Goal: Obtain resource: Obtain resource

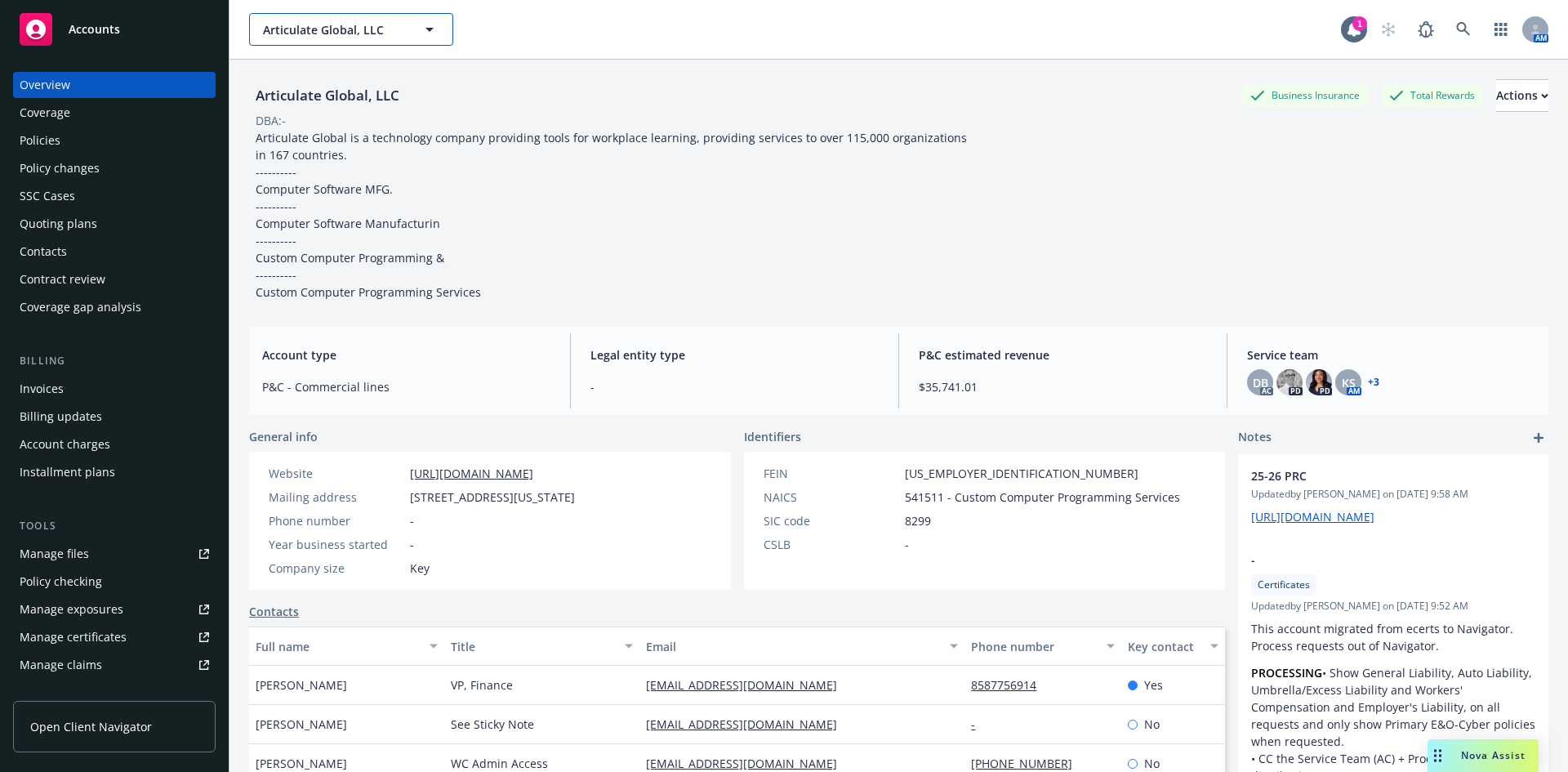
click at [343, 30] on span "Articulate Global, LLC" at bounding box center [333, 30] width 142 height 17
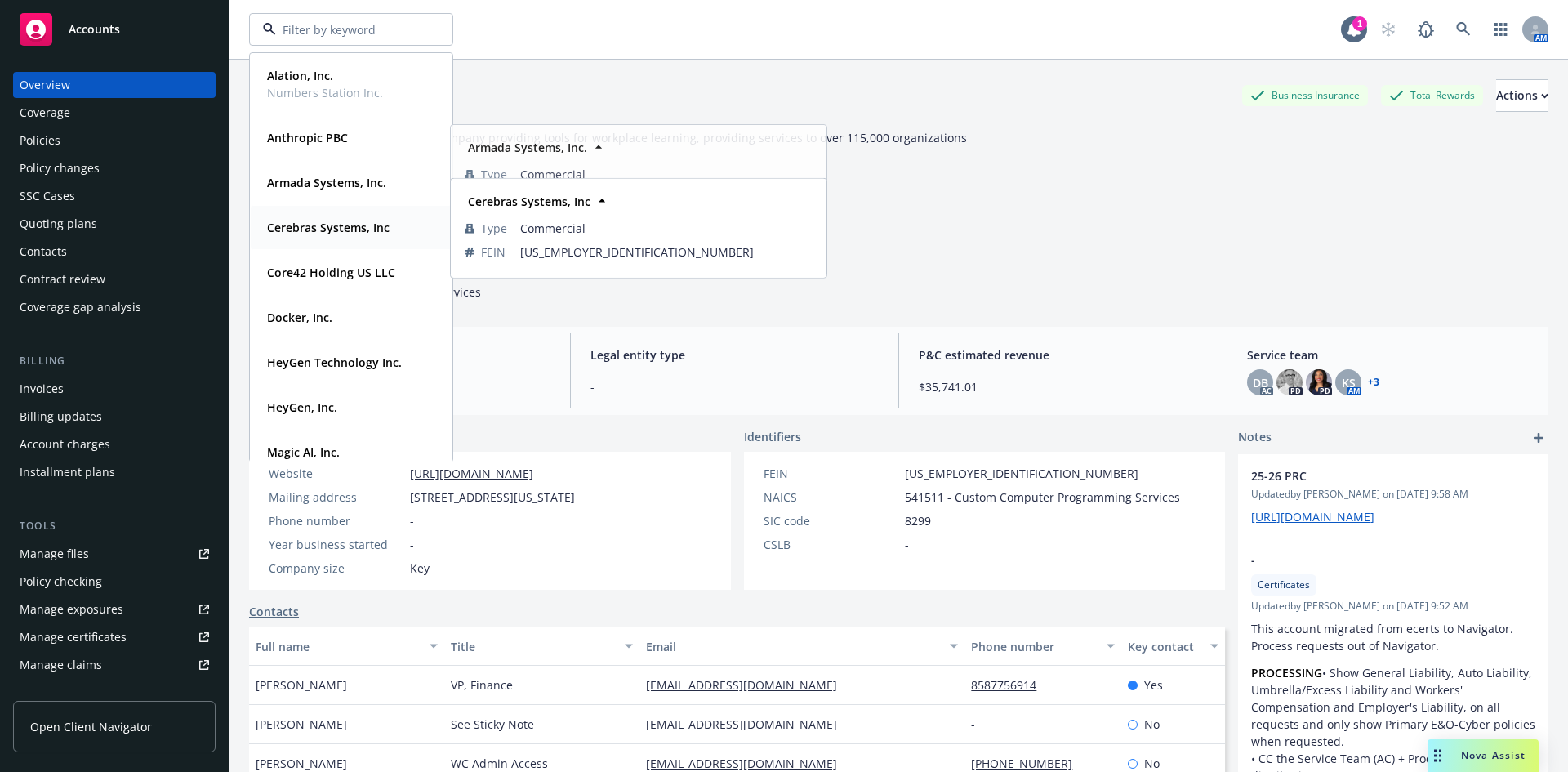
click at [329, 222] on strong "Cerebras Systems, Inc" at bounding box center [328, 228] width 122 height 16
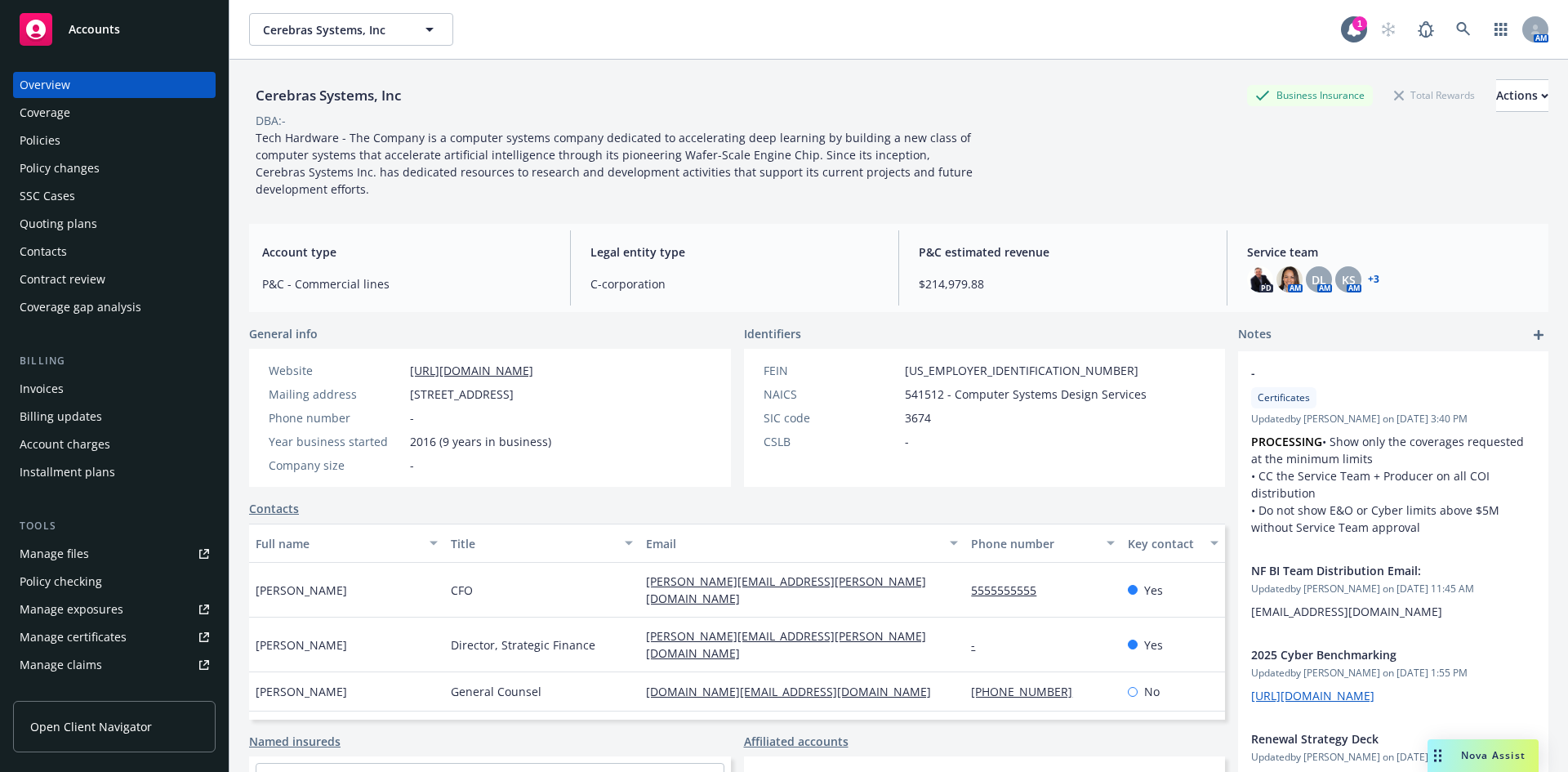
click at [91, 144] on div "Policies" at bounding box center [115, 141] width 189 height 26
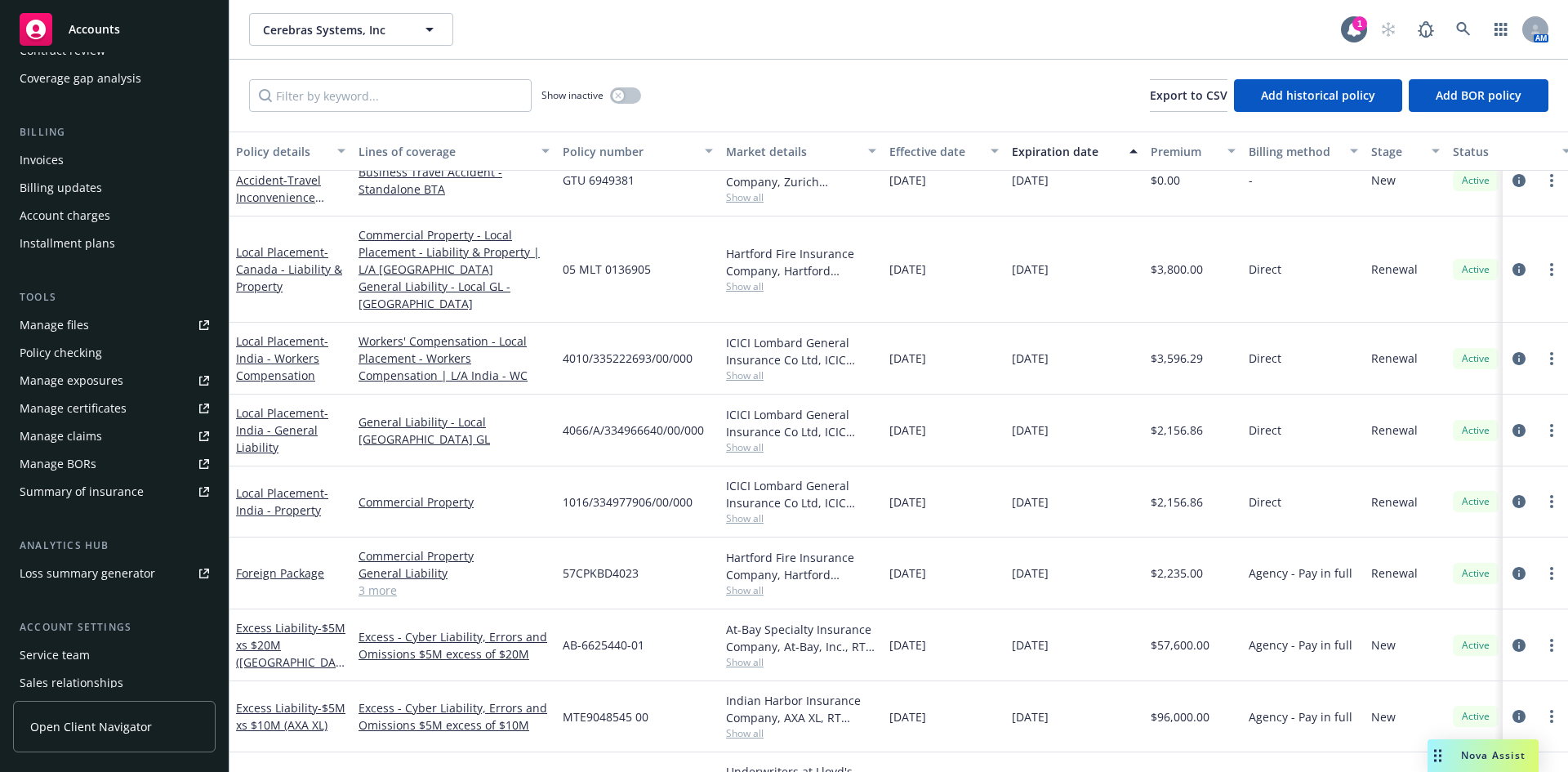
scroll to position [245, 0]
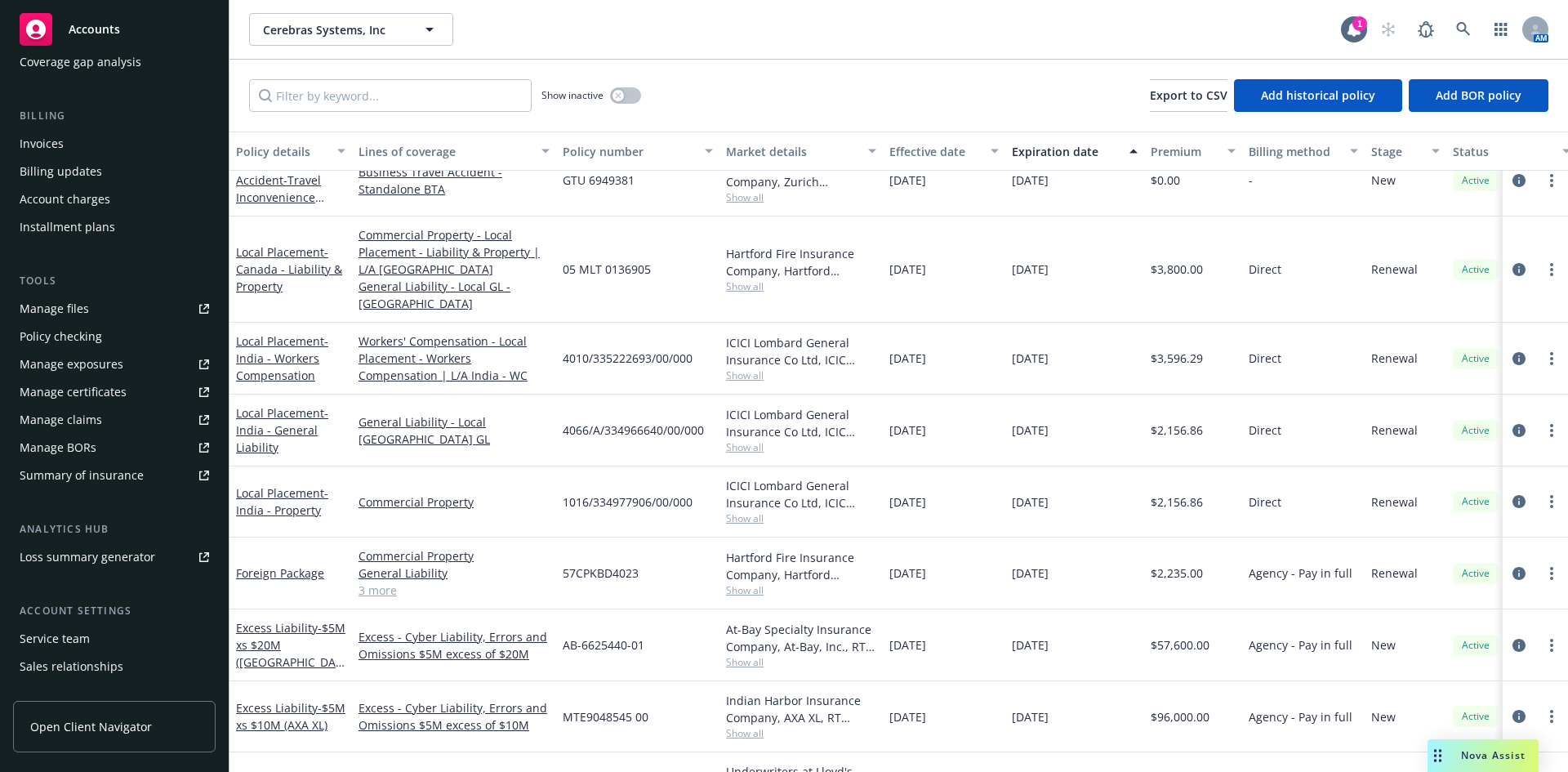
click at [99, 477] on div "Summary of insurance" at bounding box center [82, 475] width 124 height 26
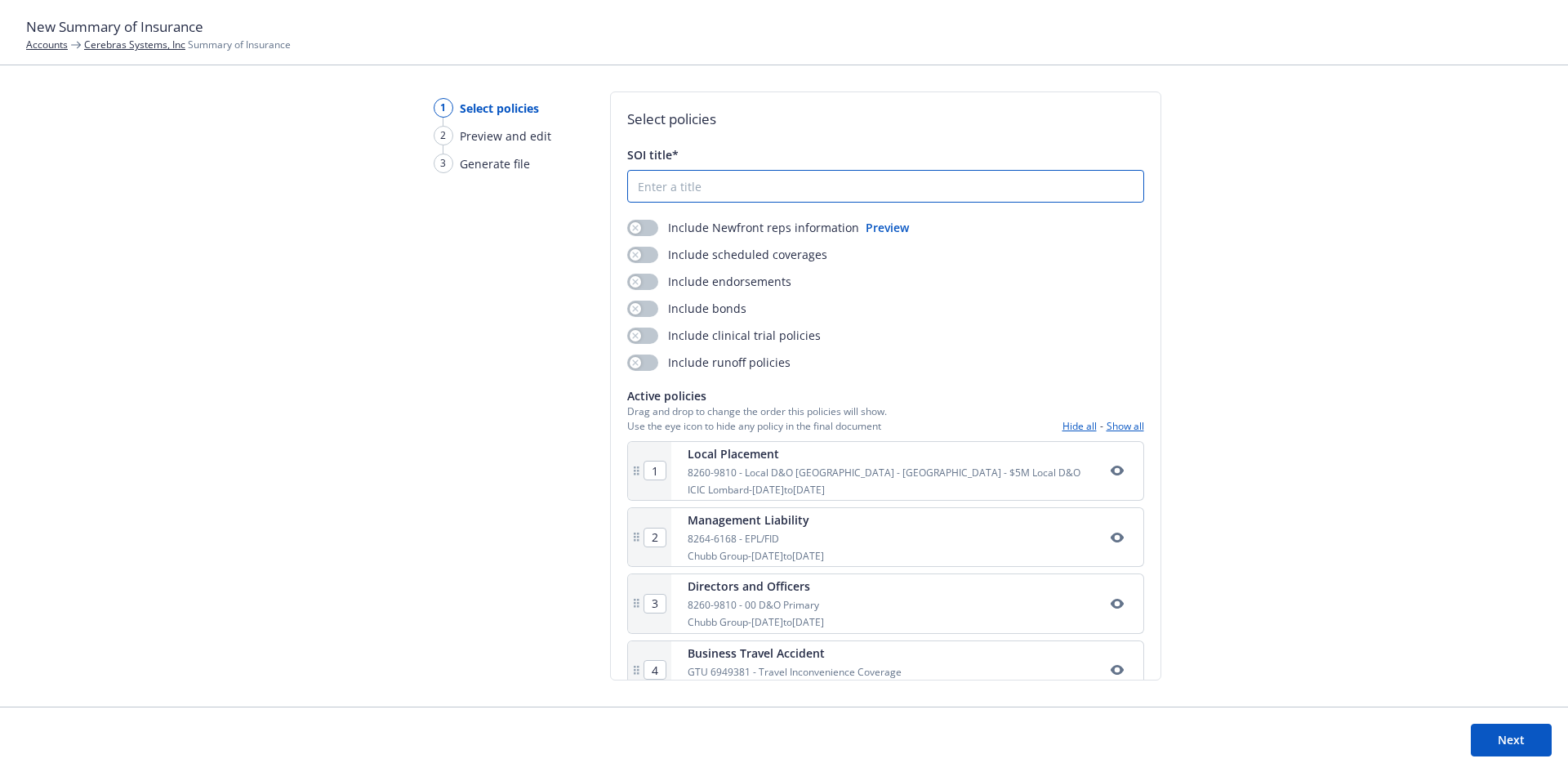
click at [658, 191] on input "SOI title*" at bounding box center [885, 187] width 515 height 31
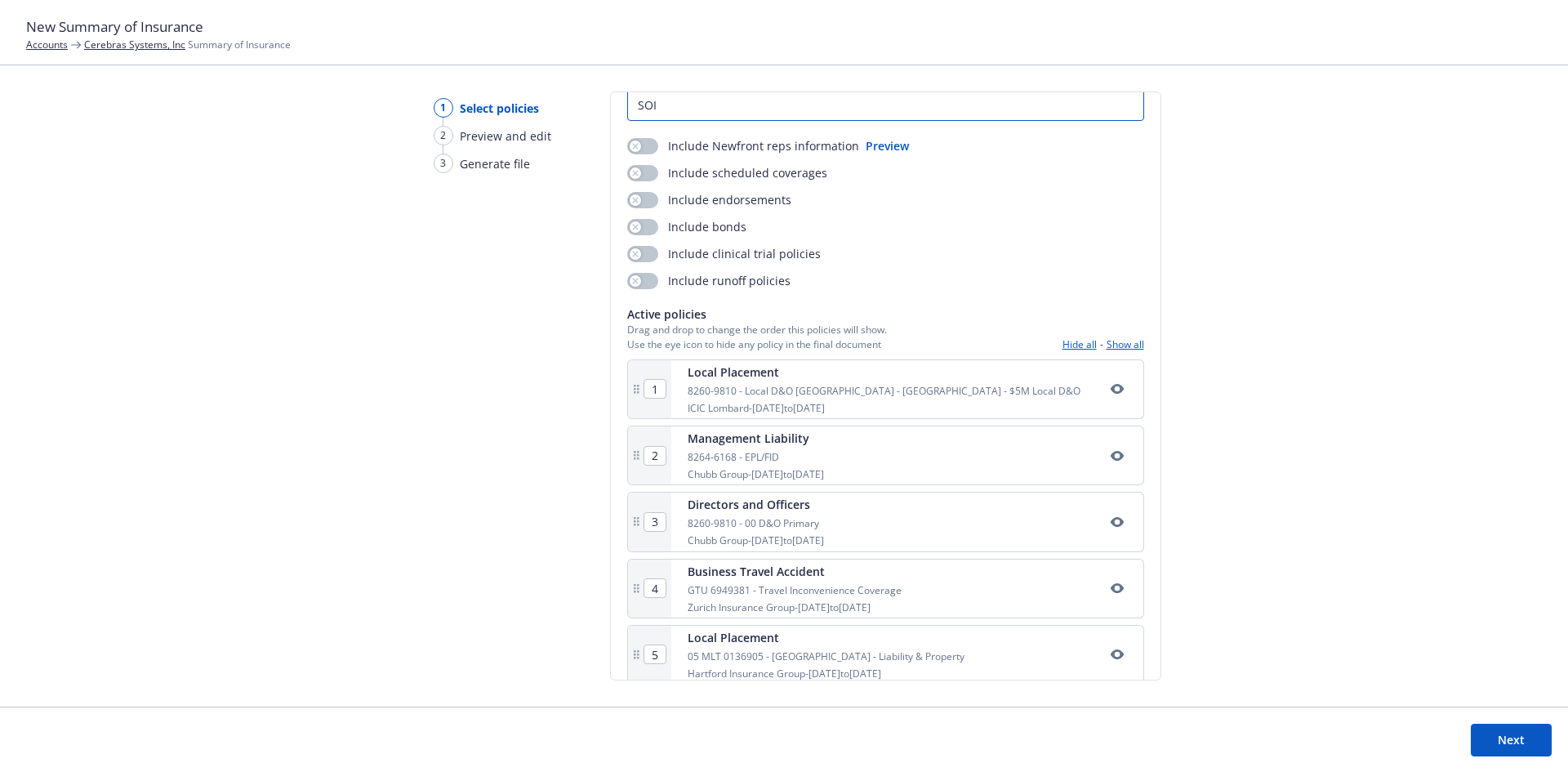
type input "SOI"
click at [1106, 342] on button "Show all" at bounding box center [1124, 344] width 37 height 14
click at [1075, 346] on button "Hide all" at bounding box center [1078, 344] width 34 height 14
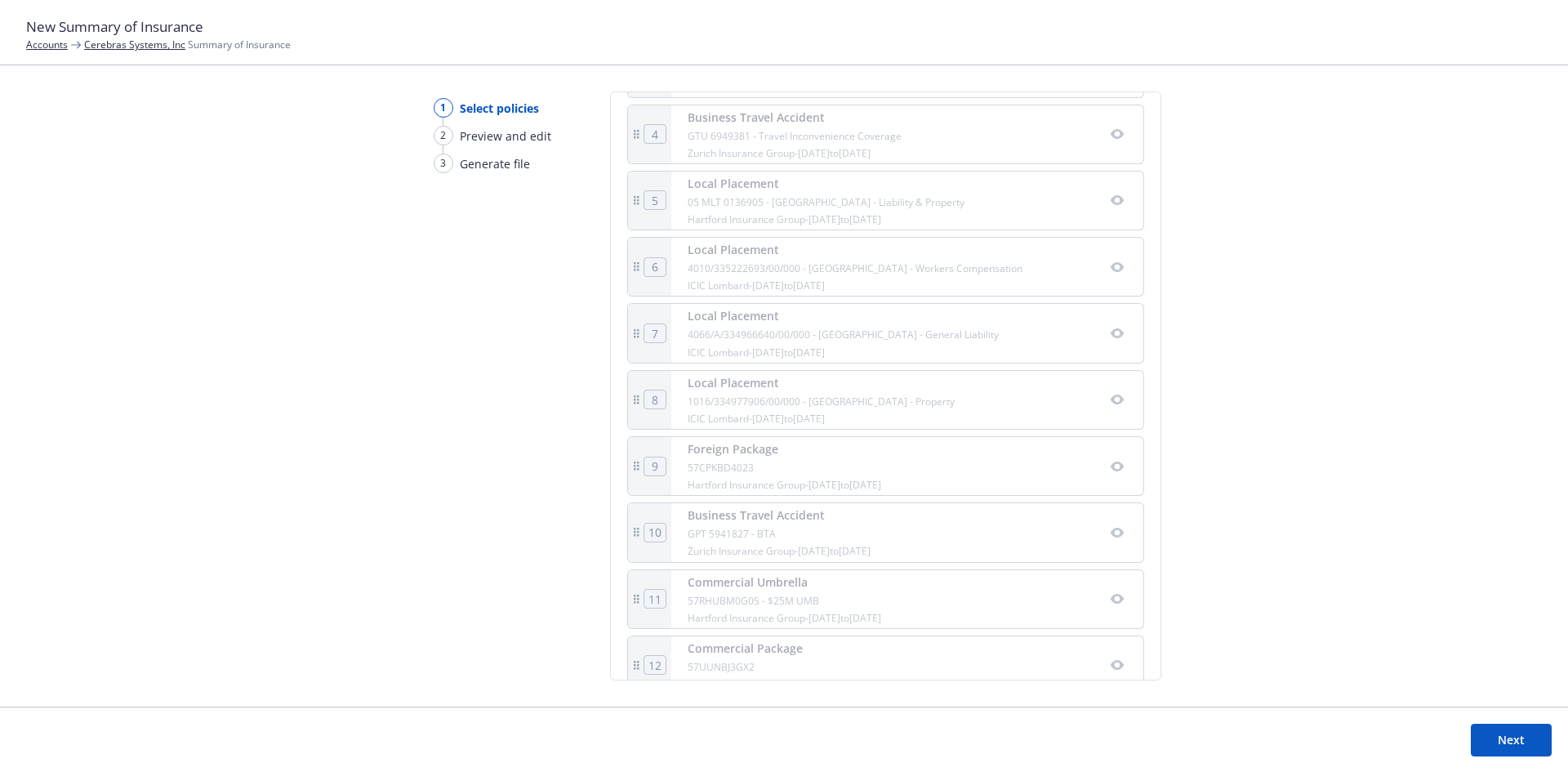
scroll to position [571, 0]
click at [1110, 629] on icon "button" at bounding box center [1117, 629] width 13 height 13
click at [1528, 748] on button "Next" at bounding box center [1511, 740] width 81 height 33
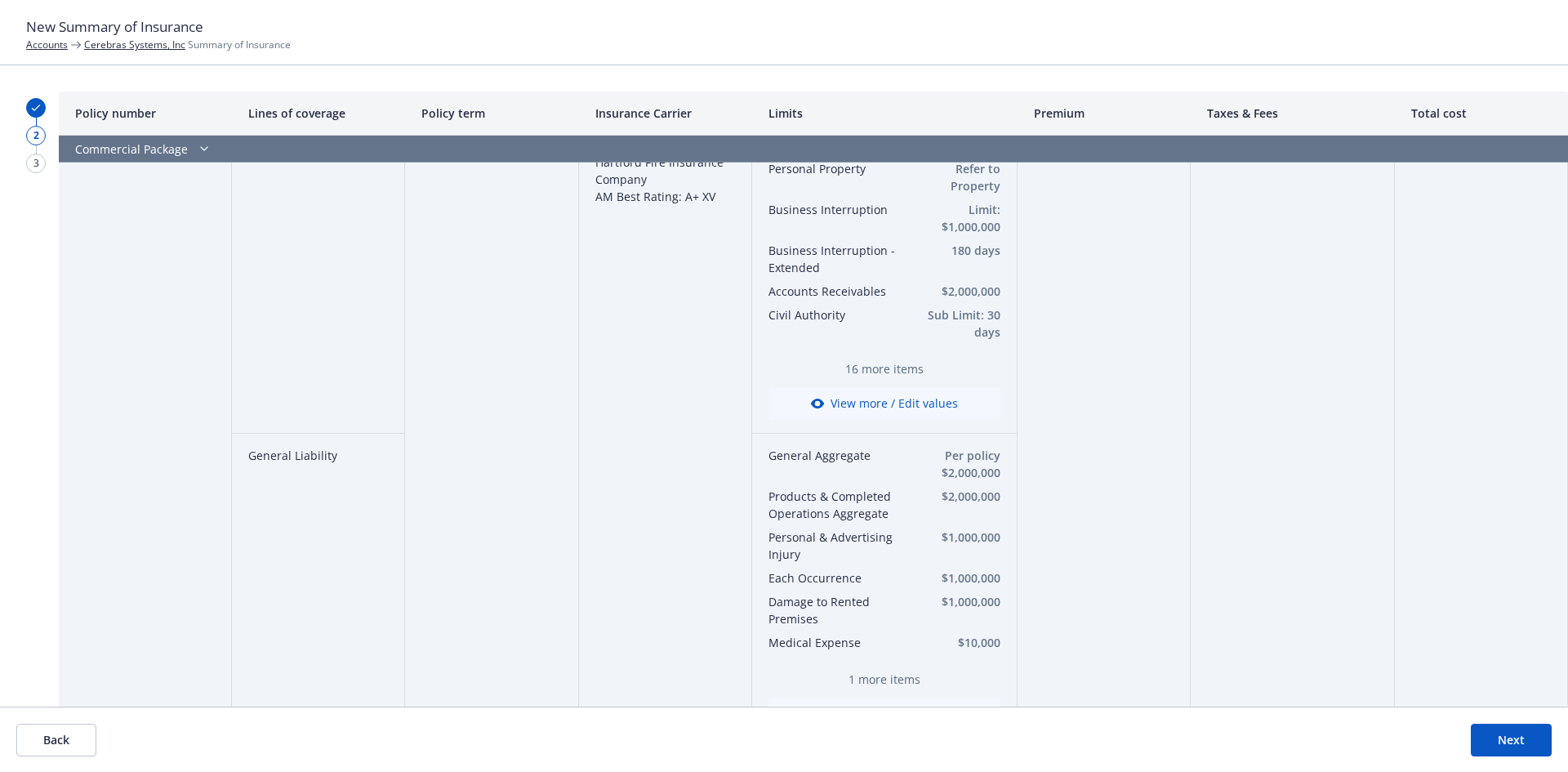
scroll to position [82, 0]
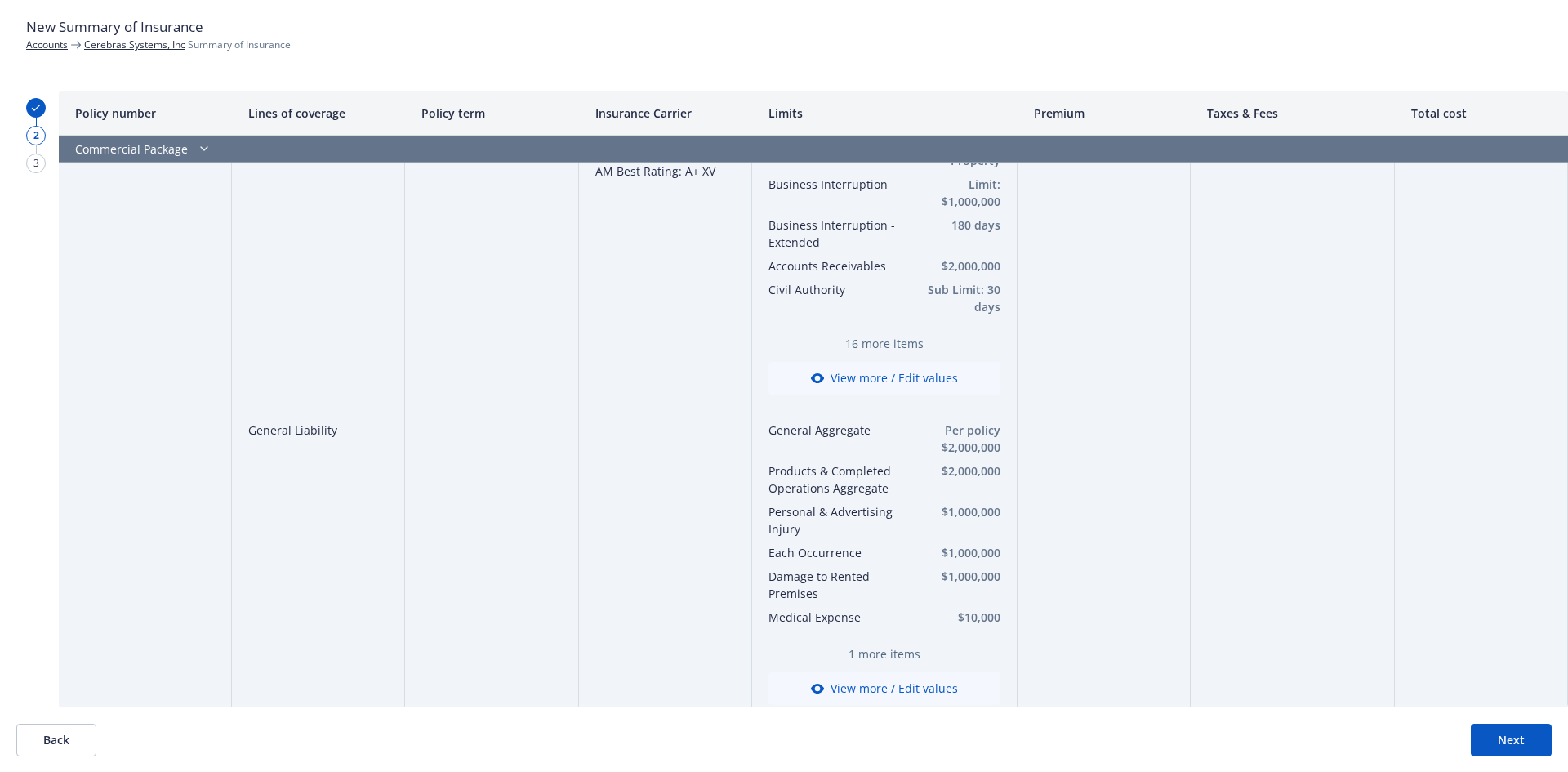
click at [1519, 733] on button "Next" at bounding box center [1511, 740] width 81 height 33
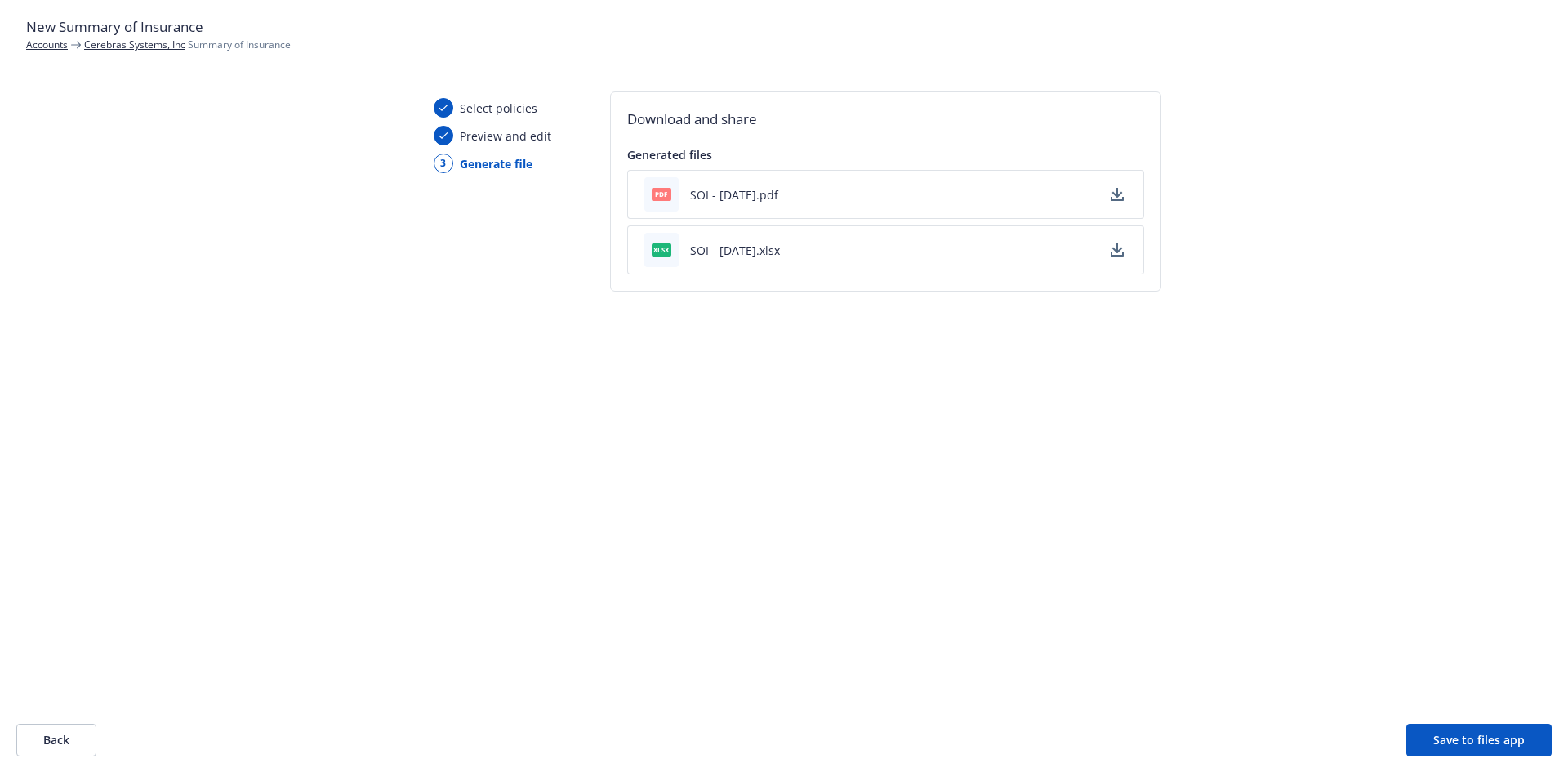
click at [955, 202] on div "pdf SOI - 09/25/2025.pdf" at bounding box center [885, 195] width 517 height 49
click at [1117, 198] on icon "button" at bounding box center [1117, 194] width 13 height 13
click at [146, 46] on link "Cerebras Systems, Inc" at bounding box center [135, 44] width 102 height 14
